Goal: Task Accomplishment & Management: Complete application form

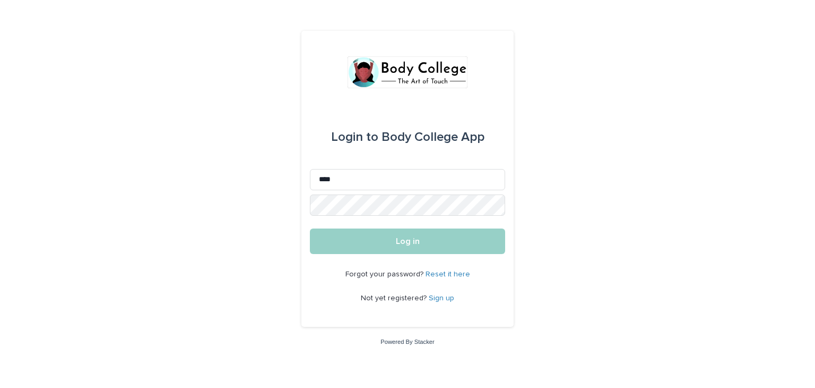
click at [310, 228] on button "Log in" at bounding box center [407, 240] width 195 height 25
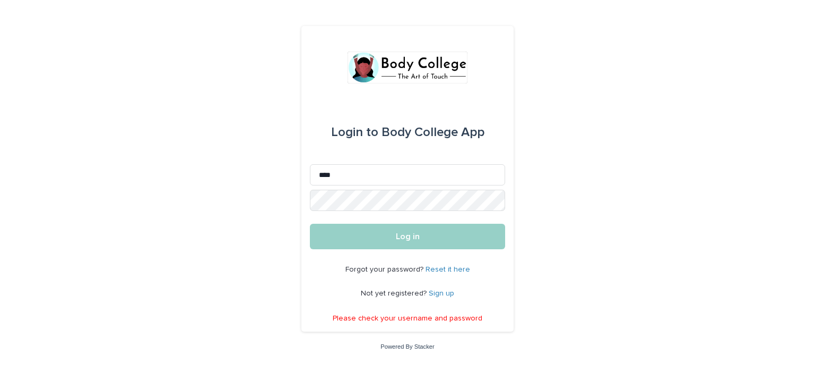
type input "**********"
click at [310, 224] on button "Log in" at bounding box center [407, 236] width 195 height 25
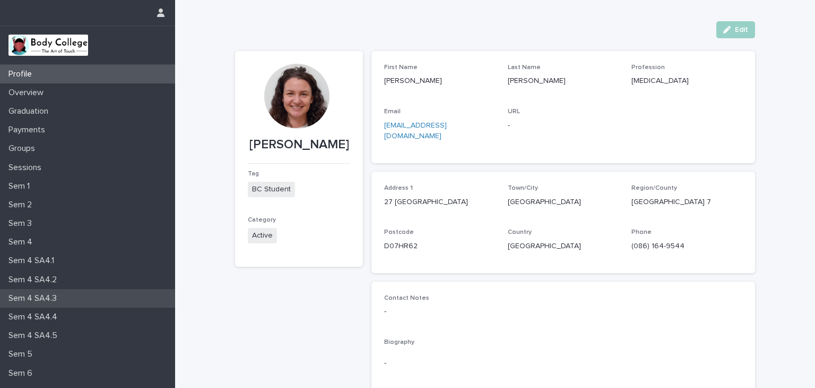
scroll to position [88, 0]
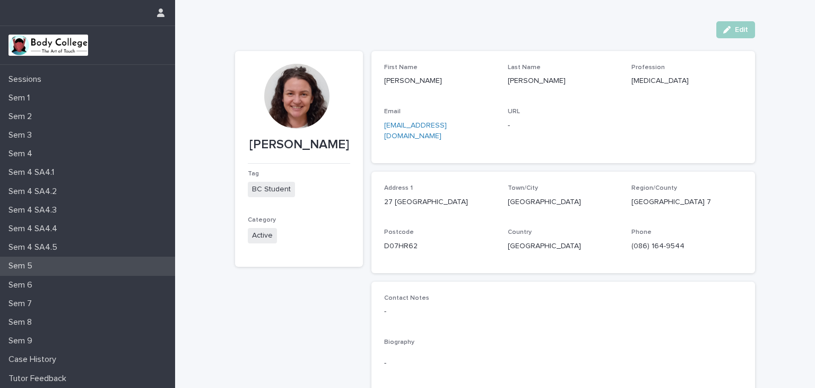
click at [49, 267] on div "Sem 5" at bounding box center [87, 265] width 175 height 19
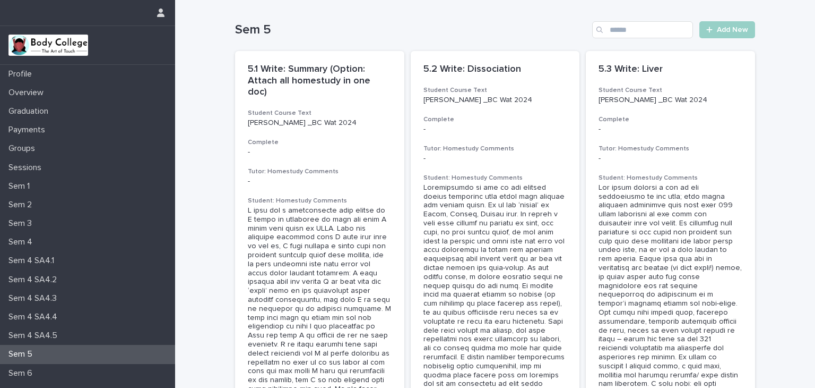
scroll to position [88, 0]
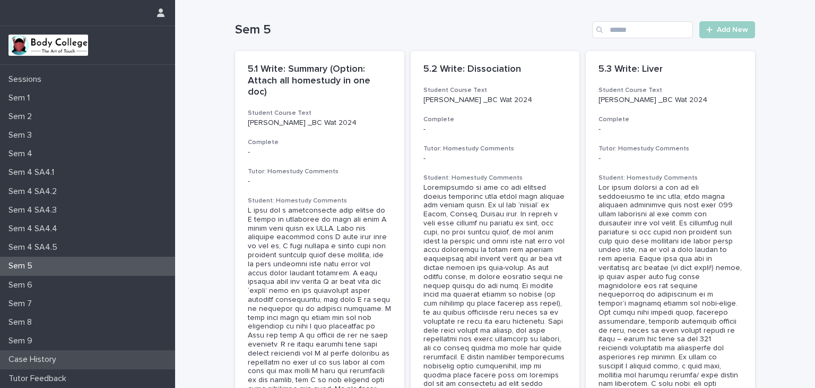
click at [40, 356] on p "Case History" at bounding box center [34, 359] width 61 height 10
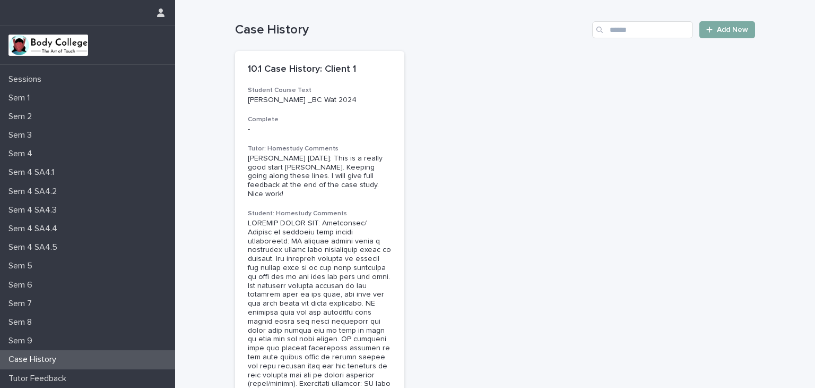
click at [717, 31] on span "Add New" at bounding box center [732, 29] width 31 height 7
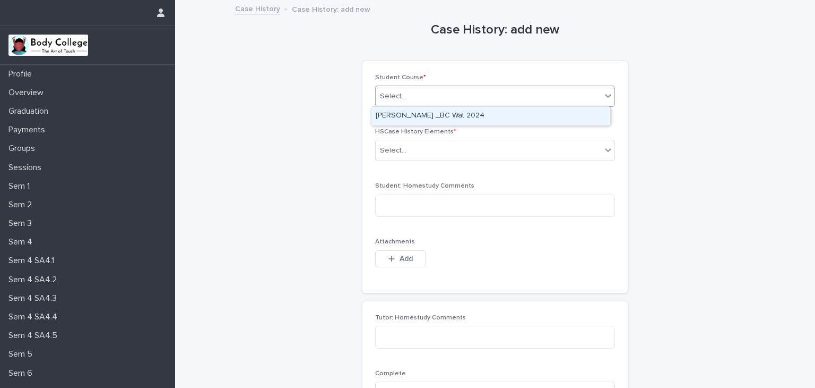
click at [607, 90] on icon at bounding box center [608, 95] width 11 height 11
click at [587, 117] on div "[PERSON_NAME] _BC Wat 2024" at bounding box center [491, 116] width 239 height 19
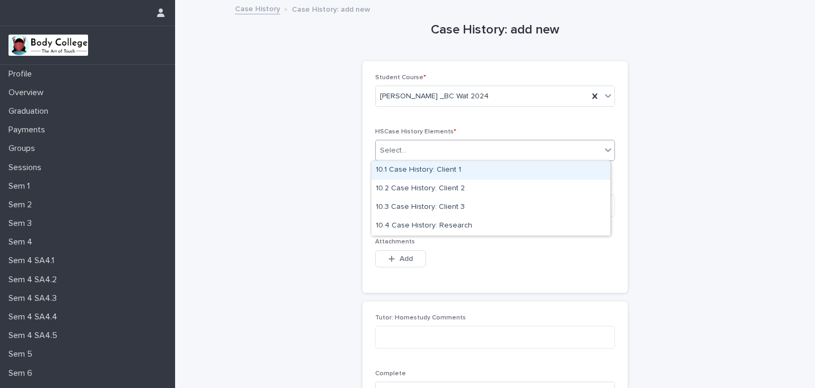
click at [603, 153] on icon at bounding box center [608, 149] width 11 height 11
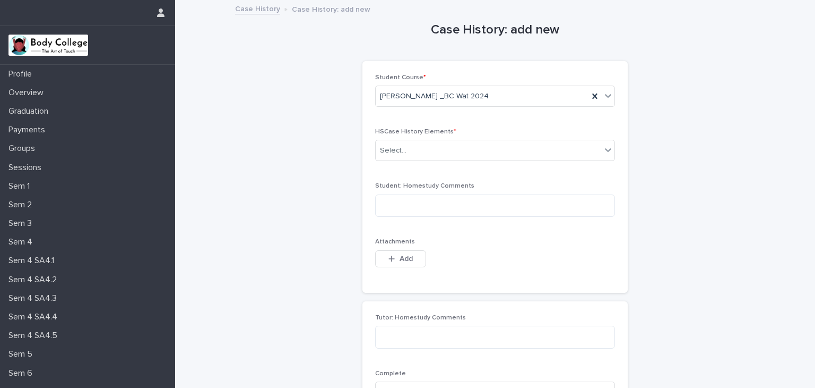
click at [688, 137] on div "Case History: add new Loading... Saving… Loading... Saving… Loading... Saving… …" at bounding box center [495, 225] width 520 height 448
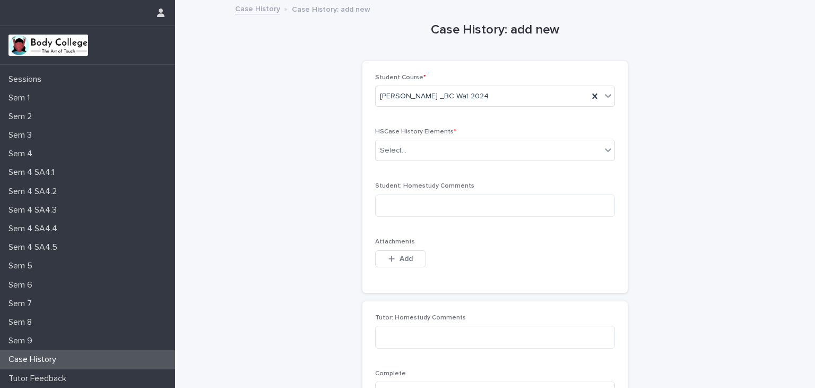
click at [49, 358] on p "Case History" at bounding box center [34, 359] width 61 height 10
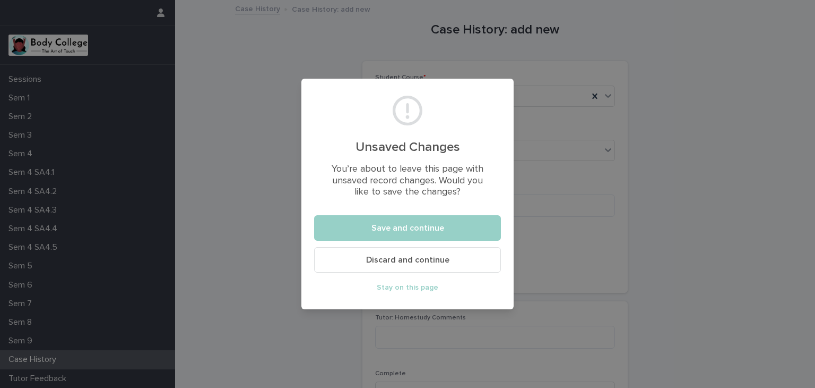
click at [376, 260] on span "Discard and continue" at bounding box center [407, 259] width 83 height 8
